Goal: Find specific page/section: Find specific page/section

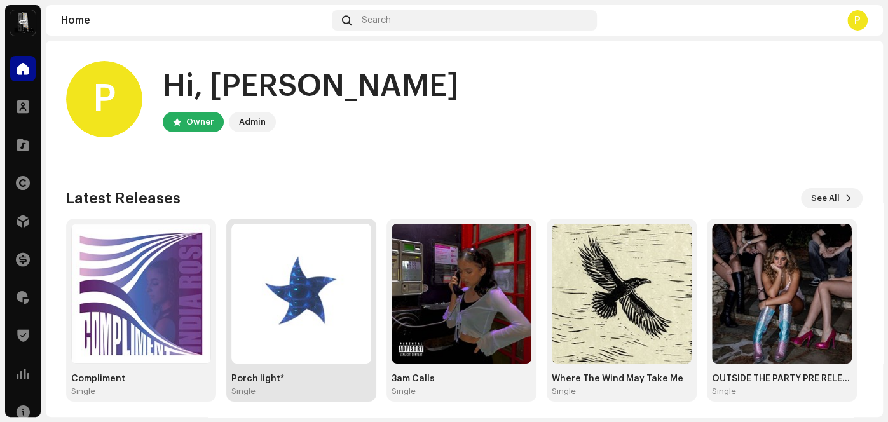
click at [355, 271] on img at bounding box center [301, 294] width 140 height 140
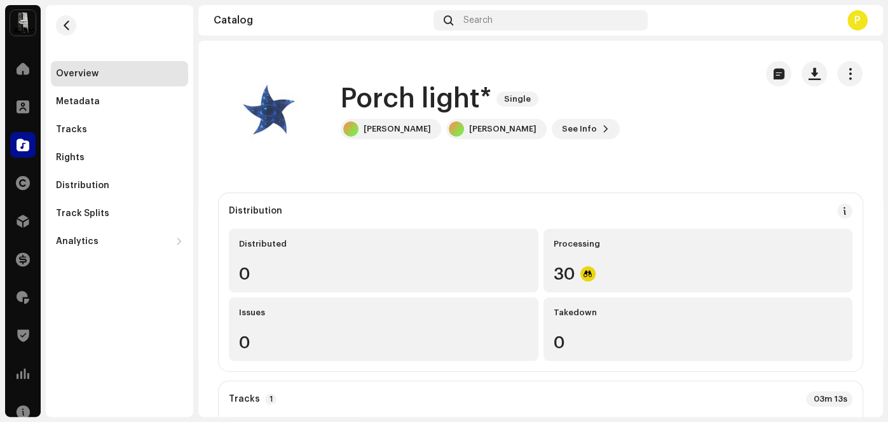
click at [44, 20] on navigation-secondary "Overview Metadata Tracks Rights Distribution Track Splits Analytics Consumption…" at bounding box center [117, 211] width 152 height 412
click at [62, 23] on span "button" at bounding box center [67, 25] width 10 height 10
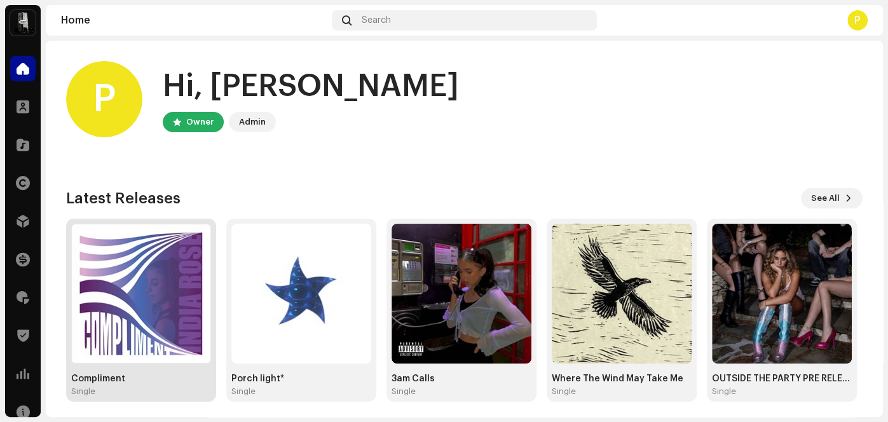
click at [136, 342] on img at bounding box center [141, 294] width 140 height 140
